Goal: Task Accomplishment & Management: Manage account settings

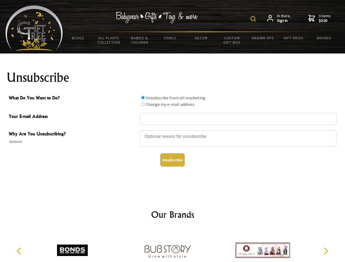
click at [254, 19] on img at bounding box center [252, 18] width 5 height 5
click at [173, 130] on div at bounding box center [238, 139] width 197 height 19
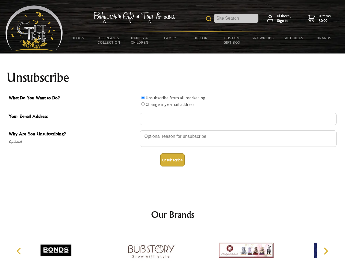
click at [143, 97] on input "What Do You Want to Do?" at bounding box center [143, 98] width 4 height 4
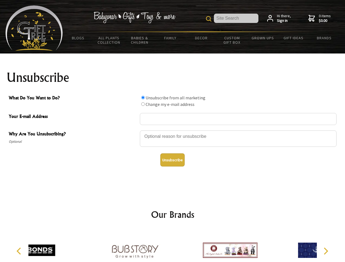
click at [143, 104] on input "What Do You Want to Do?" at bounding box center [143, 104] width 4 height 4
radio input "true"
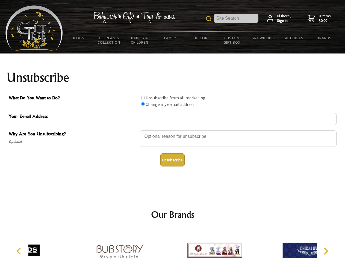
click at [172, 160] on button "Unsubscribe" at bounding box center [172, 159] width 24 height 13
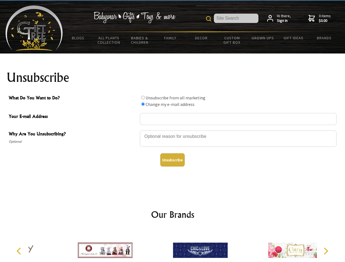
click at [20, 251] on icon "Previous" at bounding box center [19, 251] width 7 height 7
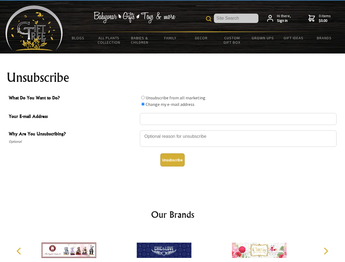
click at [326, 251] on icon "Next" at bounding box center [325, 251] width 7 height 7
